Goal: Task Accomplishment & Management: Manage account settings

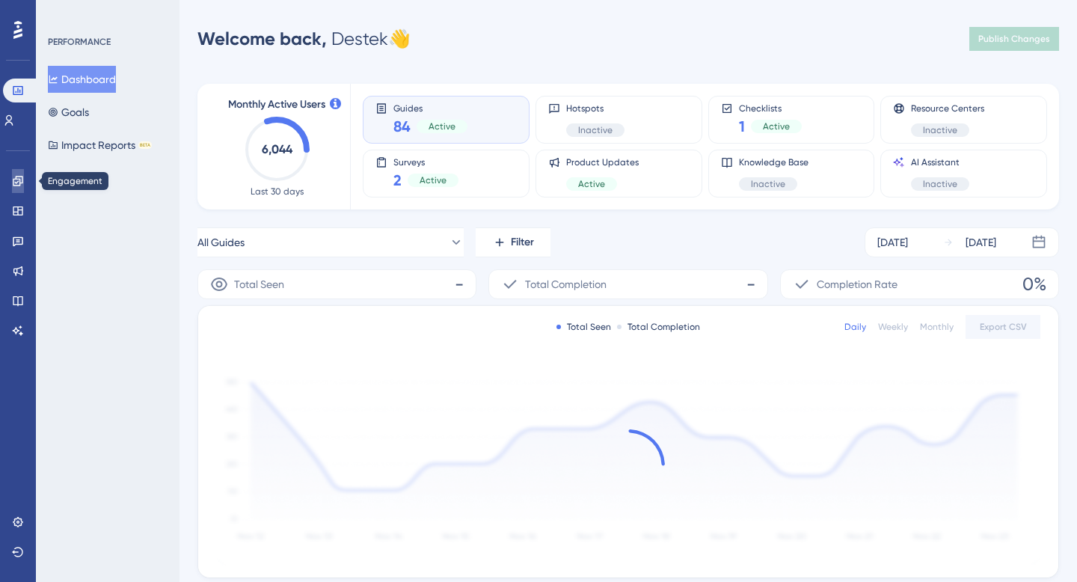
click at [18, 185] on icon at bounding box center [18, 181] width 12 height 12
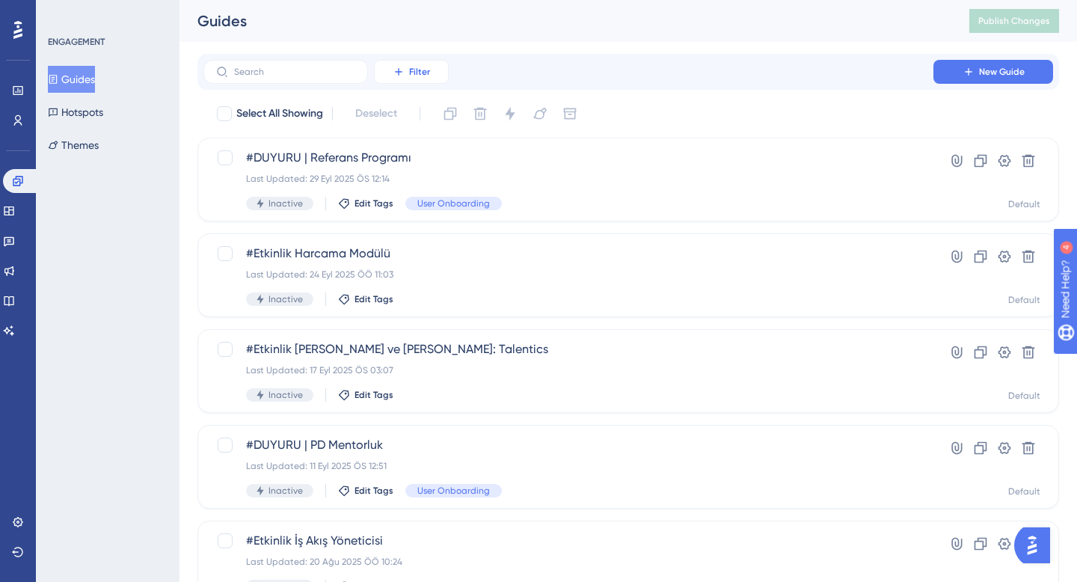
click at [431, 81] on button "Filter" at bounding box center [411, 72] width 75 height 24
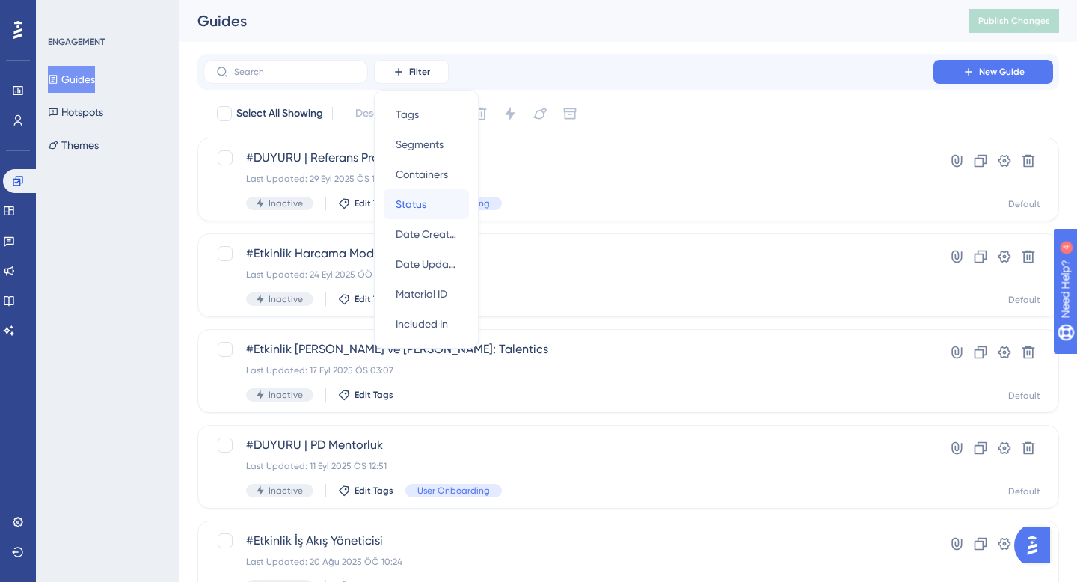
click at [438, 206] on div "Status Status" at bounding box center [426, 204] width 61 height 30
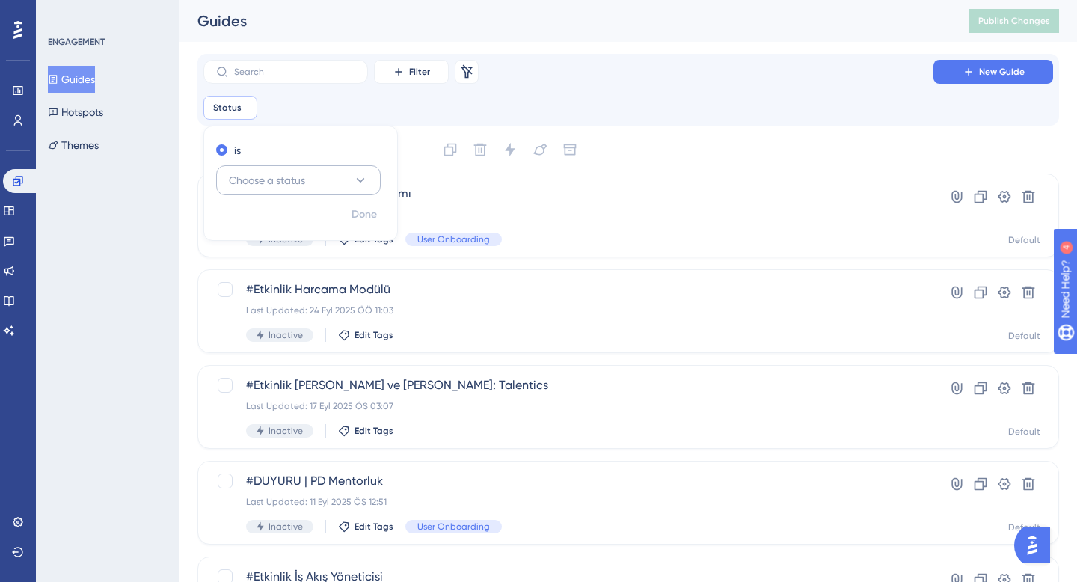
click at [323, 182] on button "Choose a status" at bounding box center [298, 180] width 165 height 30
click at [309, 224] on div "Active Active" at bounding box center [298, 226] width 121 height 30
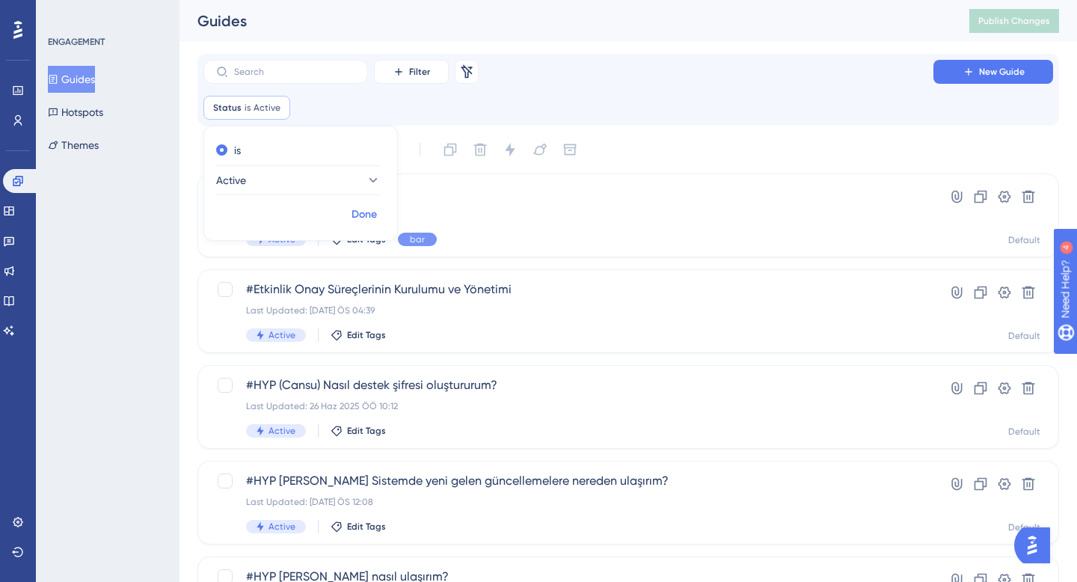
click at [370, 210] on span "Done" at bounding box center [363, 215] width 25 height 18
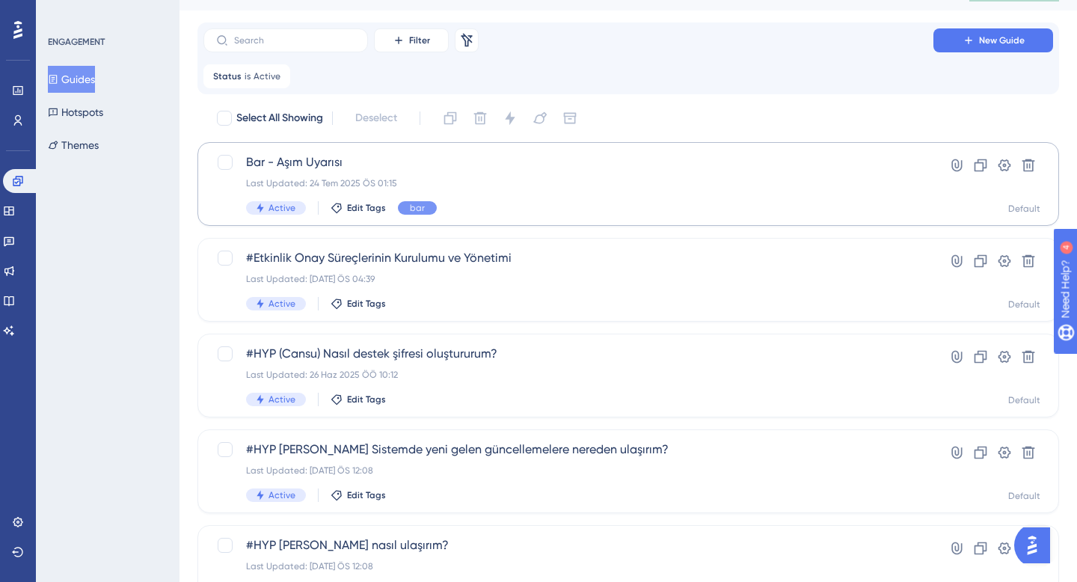
scroll to position [33, 0]
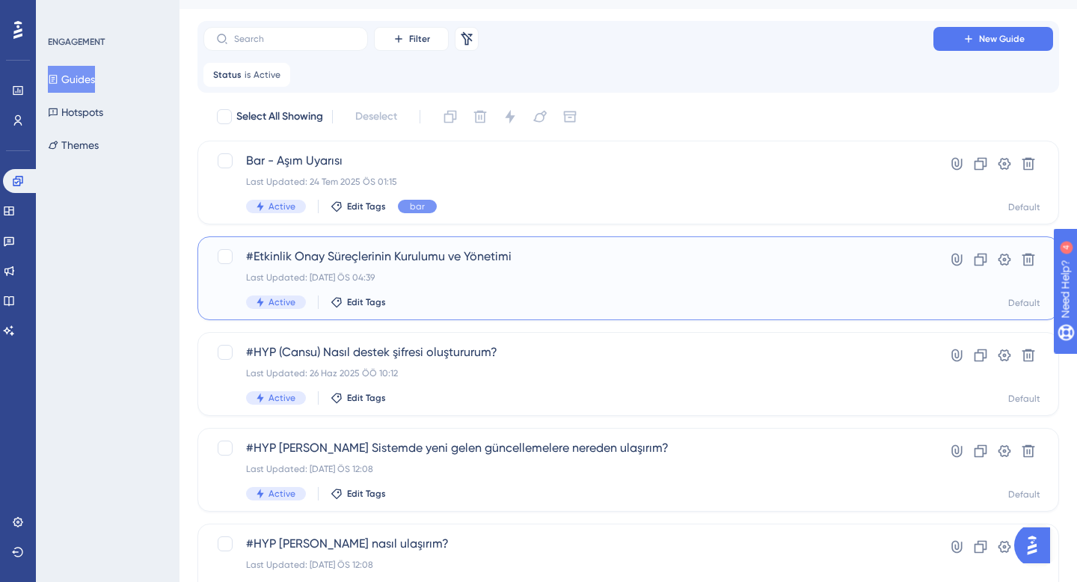
click at [565, 265] on span "#Etkinlik Onay Süreçlerinin Kurulumu ve Yönetimi" at bounding box center [568, 257] width 645 height 18
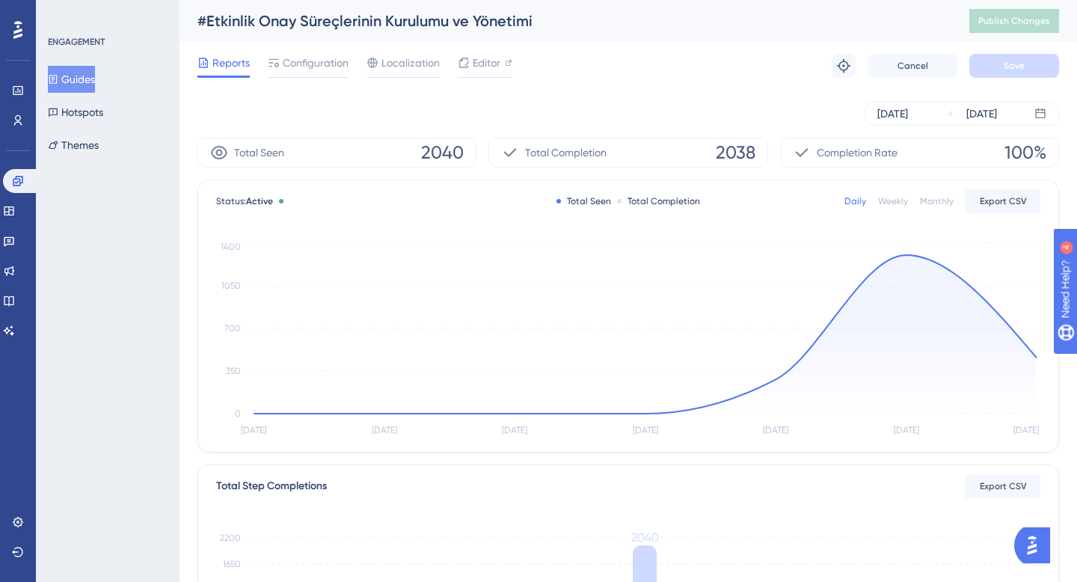
click at [326, 79] on div "Reports Configuration Localization Editor Troubleshoot Cancel Save" at bounding box center [627, 66] width 861 height 48
click at [315, 64] on span "Configuration" at bounding box center [316, 63] width 66 height 18
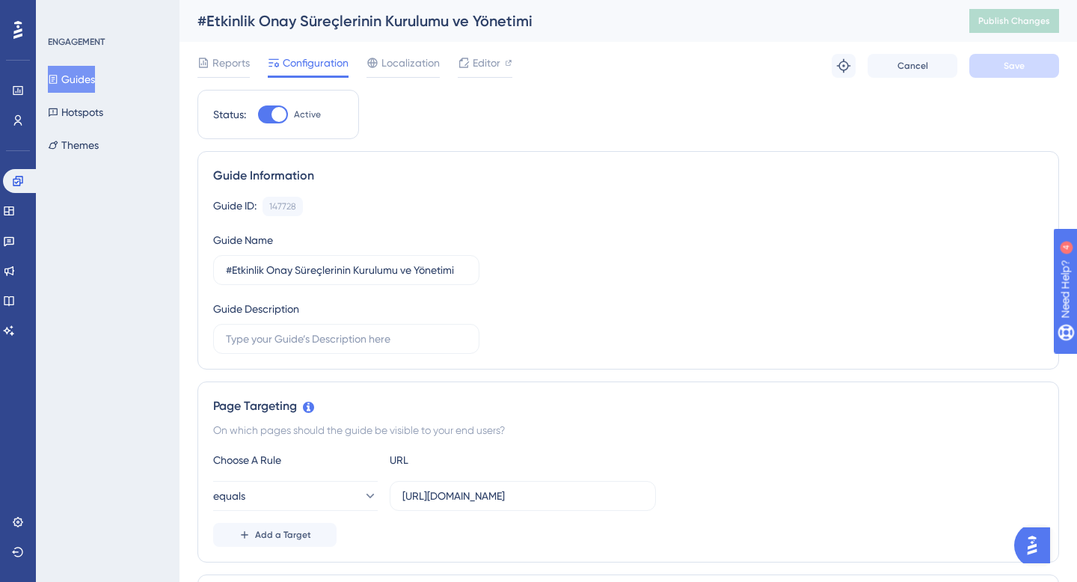
click at [277, 117] on div at bounding box center [278, 114] width 15 height 15
click at [258, 115] on input "Active" at bounding box center [257, 114] width 1 height 1
checkbox input "false"
click at [1028, 69] on button "Save" at bounding box center [1014, 66] width 90 height 24
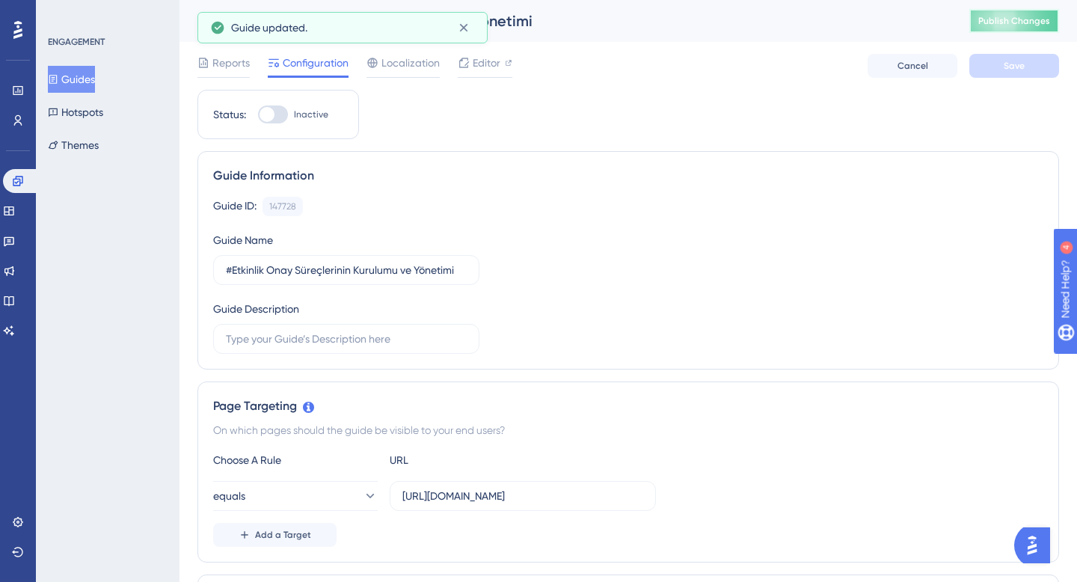
click at [1020, 23] on span "Publish Changes" at bounding box center [1014, 21] width 72 height 12
